Goal: Check status: Check status

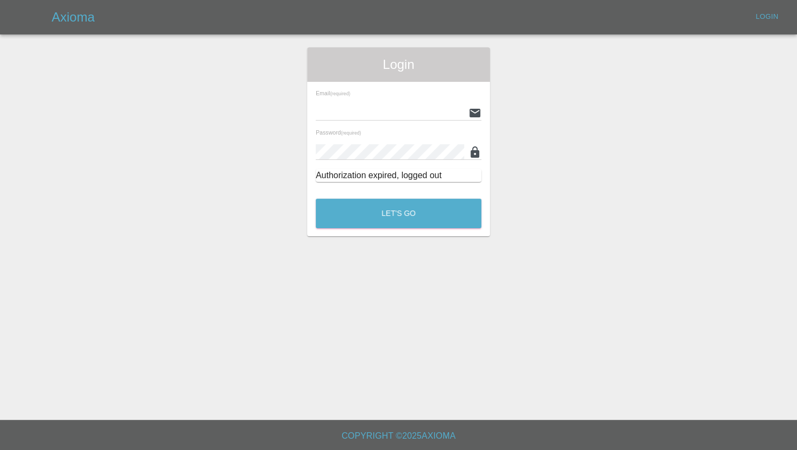
type input "[PERSON_NAME][EMAIL_ADDRESS][PERSON_NAME][DOMAIN_NAME]"
click at [386, 224] on button "Let's Go" at bounding box center [399, 213] width 166 height 30
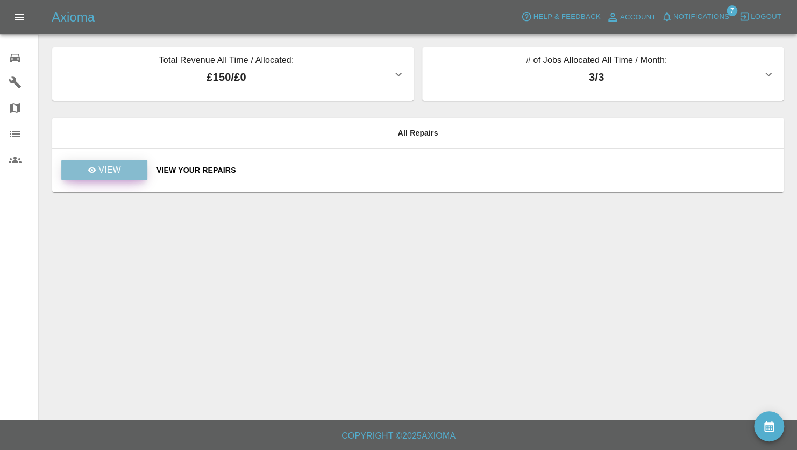
click at [100, 165] on p "View" at bounding box center [109, 170] width 23 height 13
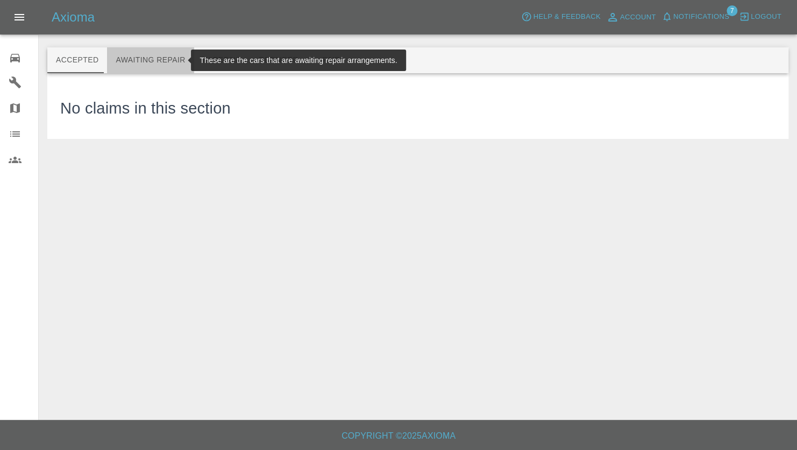
click at [149, 66] on button "Awaiting Repair" at bounding box center [150, 60] width 87 height 26
